Goal: Task Accomplishment & Management: Manage account settings

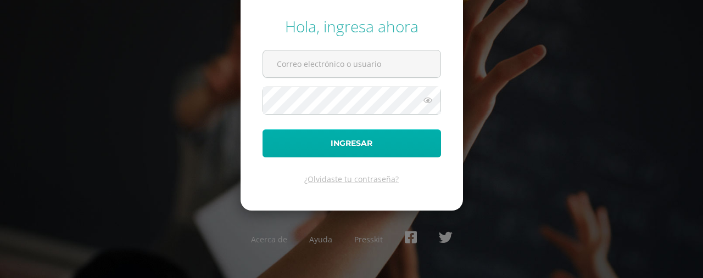
type input "[EMAIL_ADDRESS][DOMAIN_NAME]"
click at [392, 137] on button "Ingresar" at bounding box center [351, 144] width 178 height 28
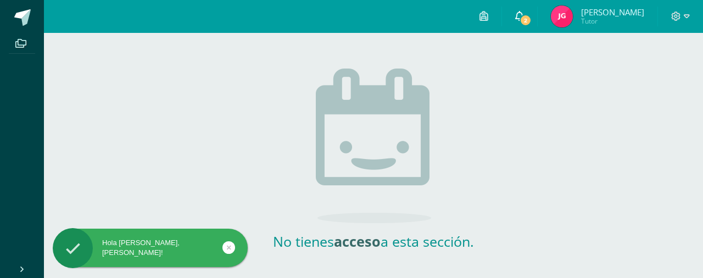
click at [526, 16] on span "2" at bounding box center [525, 20] width 12 height 12
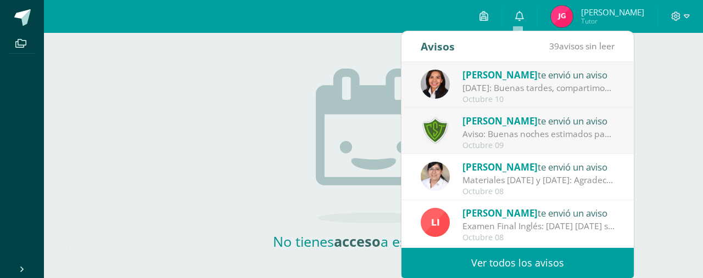
click at [512, 92] on div "Jueves 16 de octubre: Buenas tardes, compartimos información importante del jue…" at bounding box center [538, 88] width 153 height 13
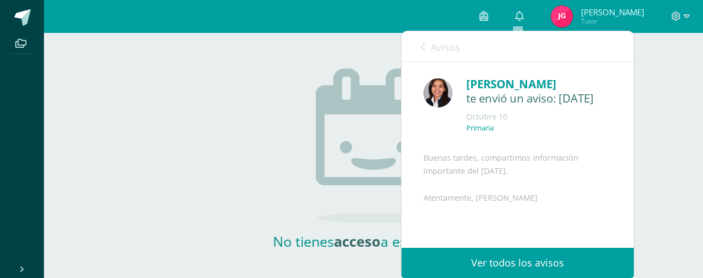
scroll to position [122, 0]
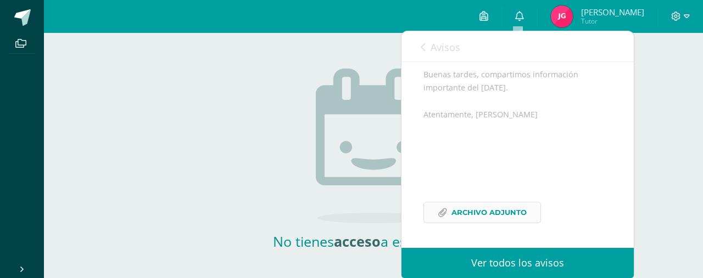
click at [516, 218] on span "Archivo Adjunto" at bounding box center [488, 213] width 75 height 20
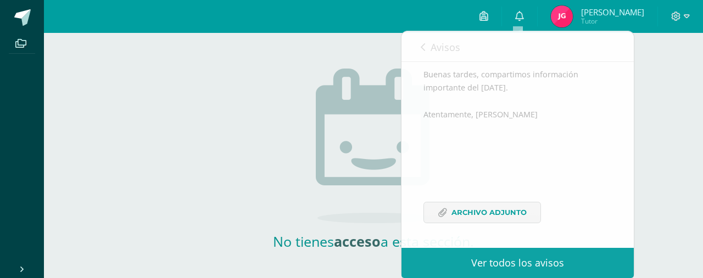
click at [304, 96] on div "No tienes acceso a esta sección." at bounding box center [374, 142] width 220 height 218
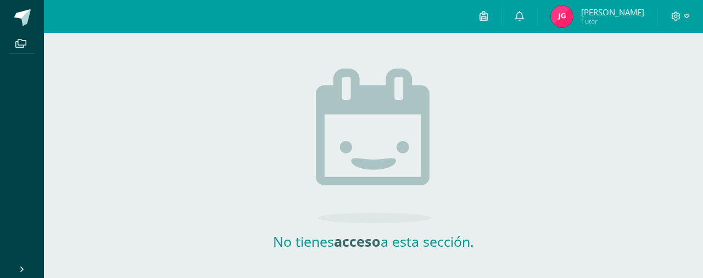
click at [621, 14] on span "Jennifer Alejandra" at bounding box center [612, 12] width 63 height 11
click at [682, 14] on span at bounding box center [680, 16] width 19 height 12
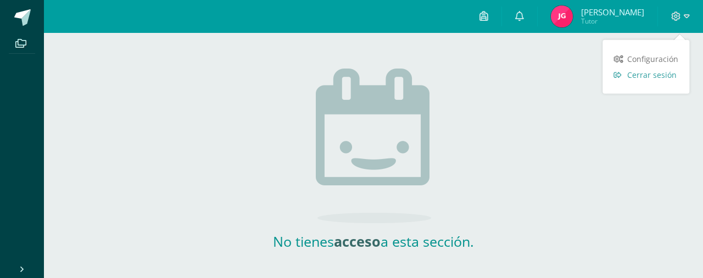
click at [645, 77] on span "Cerrar sesión" at bounding box center [651, 75] width 49 height 10
